Goal: Transaction & Acquisition: Purchase product/service

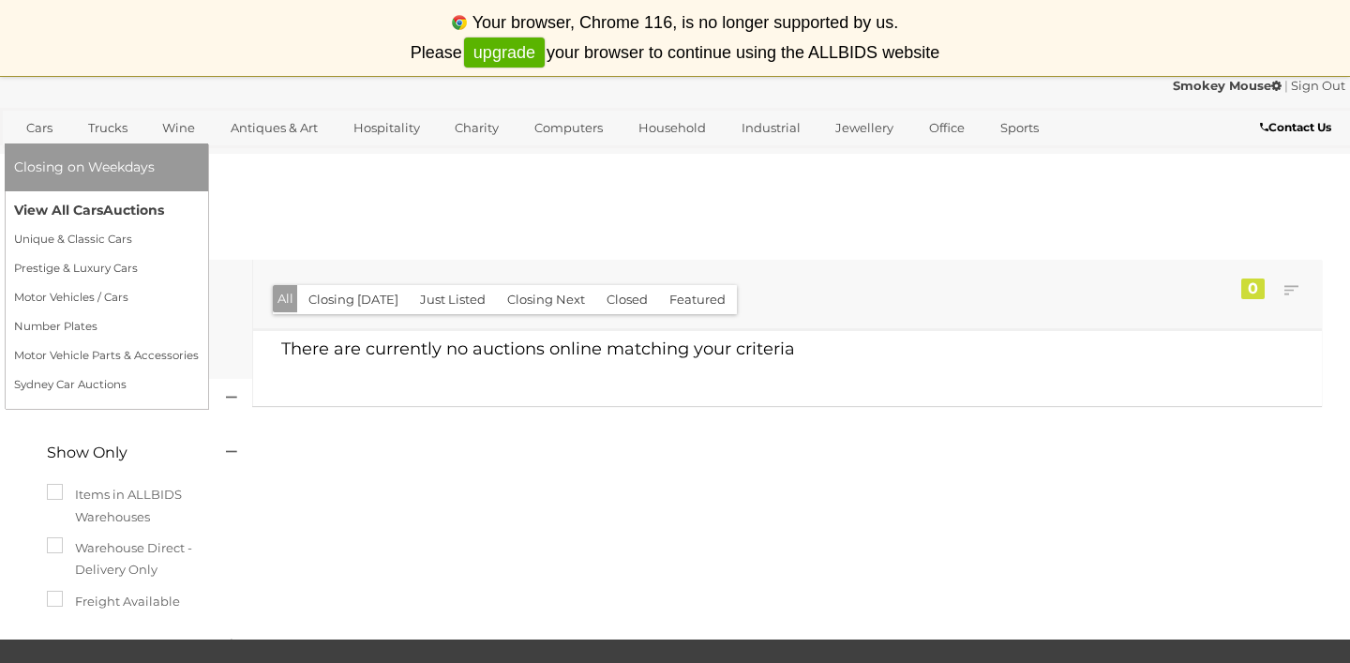
click at [54, 212] on link "View All Cars Auctions" at bounding box center [106, 210] width 185 height 29
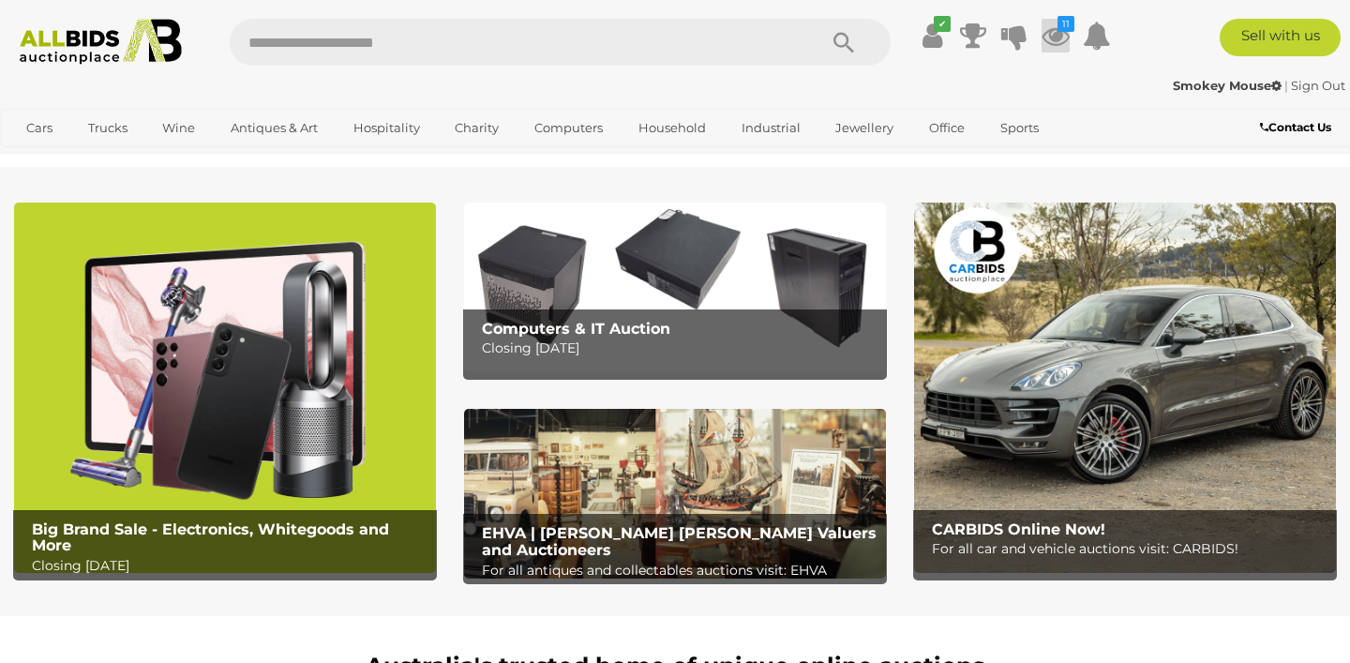
click at [1058, 31] on icon "11" at bounding box center [1065, 24] width 17 height 16
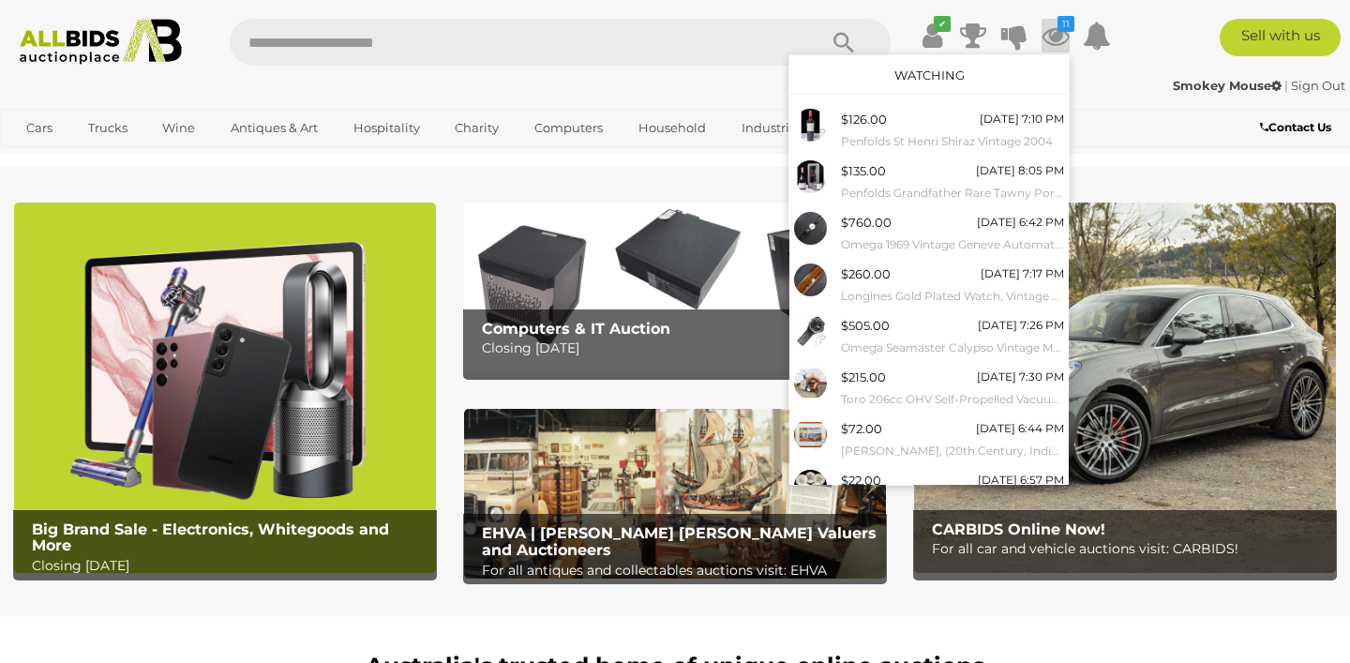
click at [937, 73] on link "Watching" at bounding box center [929, 74] width 70 height 15
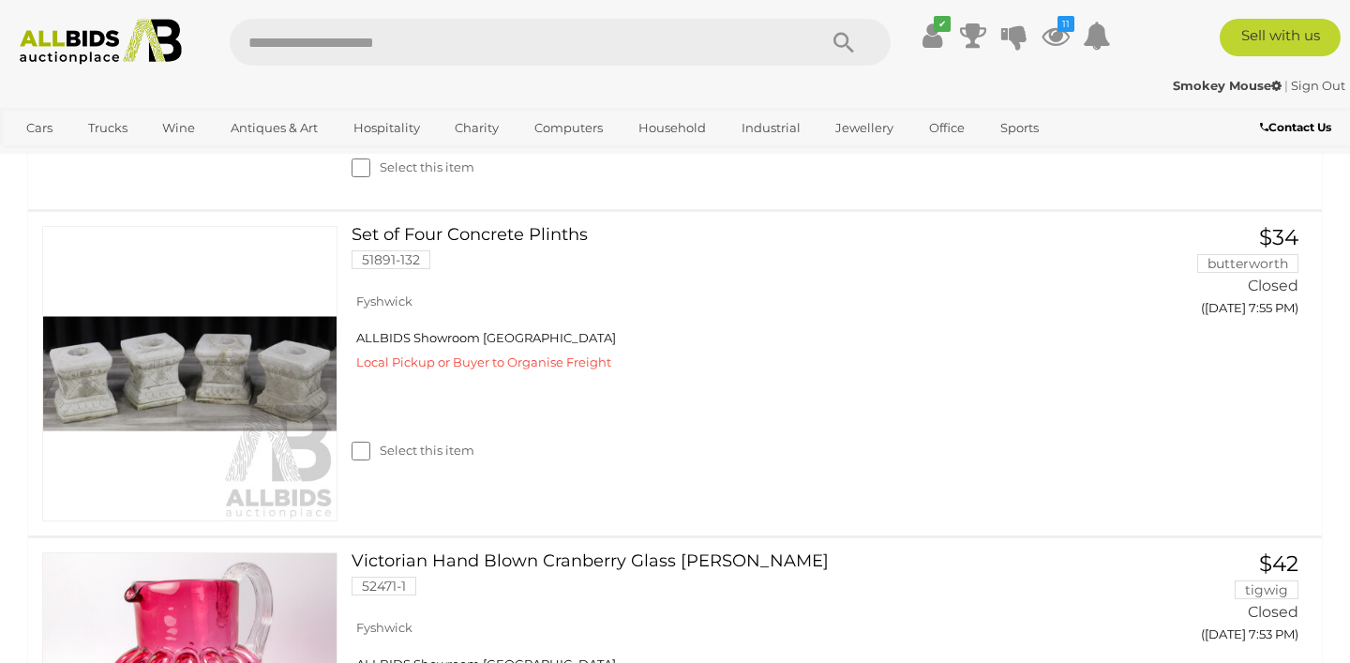
scroll to position [7933, 0]
